Goal: Task Accomplishment & Management: Use online tool/utility

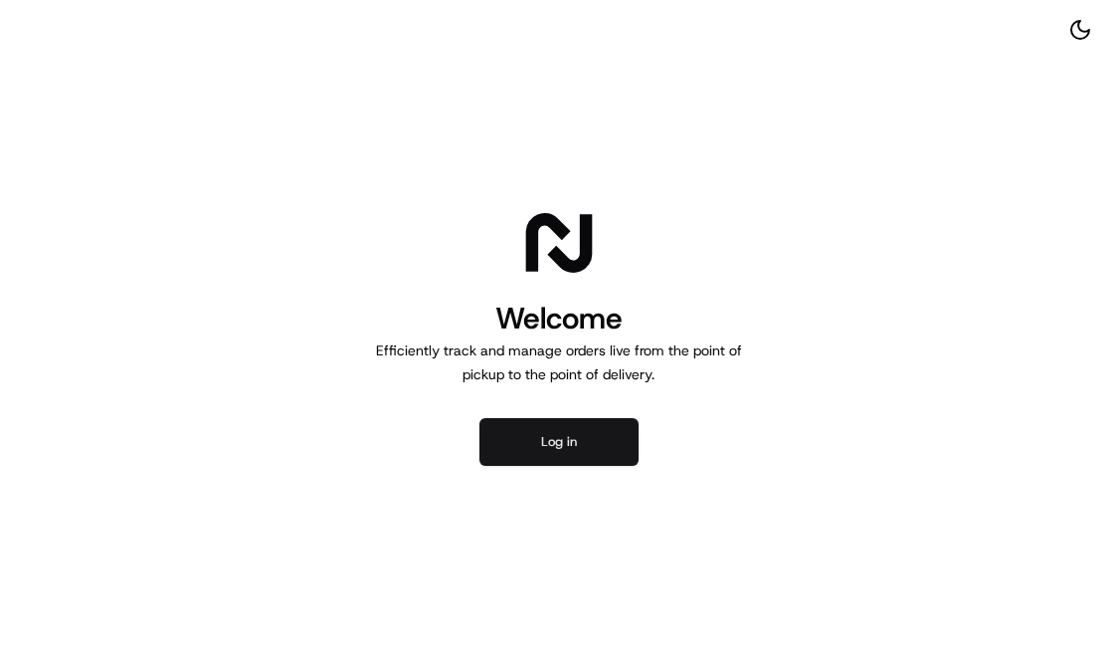
click at [535, 455] on button "Log in" at bounding box center [559, 442] width 159 height 48
click at [540, 467] on div "Welcome Efficiently track and manage orders live from the point of pickup to th…" at bounding box center [558, 334] width 1117 height 669
click at [527, 455] on button "Log in" at bounding box center [559, 442] width 159 height 48
